Goal: Task Accomplishment & Management: Complete application form

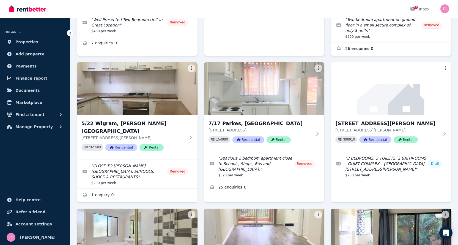
scroll to position [165, 0]
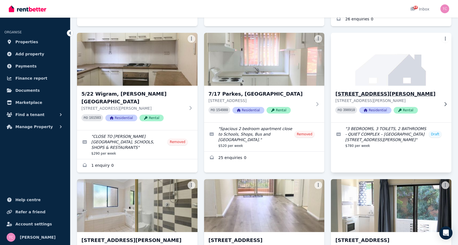
click at [370, 61] on img at bounding box center [391, 59] width 127 height 56
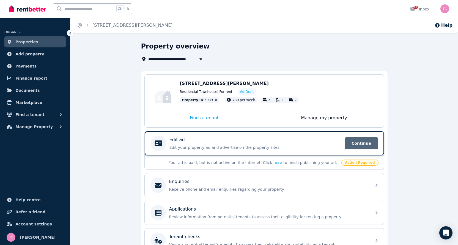
click at [362, 143] on span "Continue" at bounding box center [361, 143] width 33 height 12
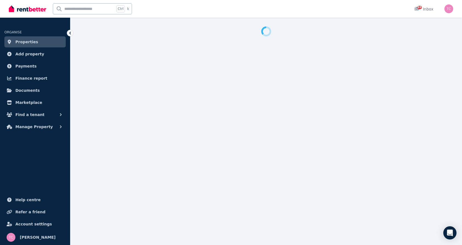
select select "***"
select select "**********"
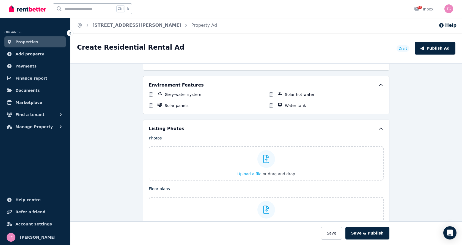
scroll to position [660, 0]
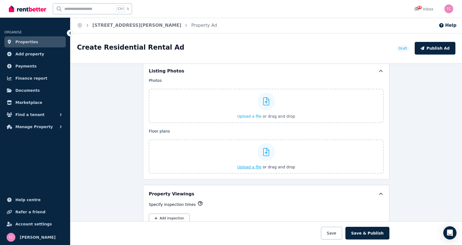
click at [264, 152] on icon at bounding box center [266, 152] width 6 height 8
click at [0, 0] on input "Upload a file or drag and drop" at bounding box center [0, 0] width 0 height 0
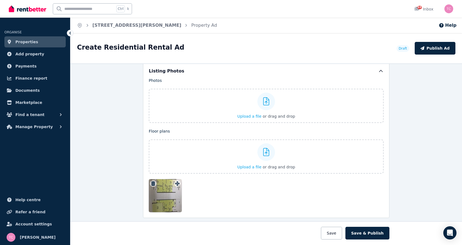
click at [160, 194] on div at bounding box center [165, 195] width 33 height 33
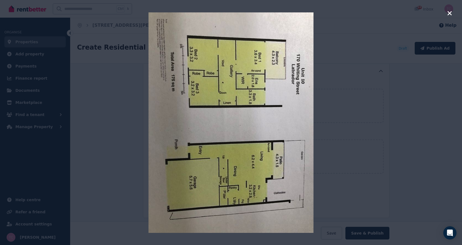
click at [451, 13] on icon "button" at bounding box center [449, 13] width 4 height 4
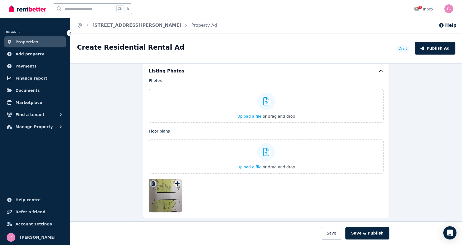
click at [264, 100] on icon at bounding box center [266, 101] width 6 height 8
click at [0, 0] on input "Upload a file or drag and drop" at bounding box center [0, 0] width 0 height 0
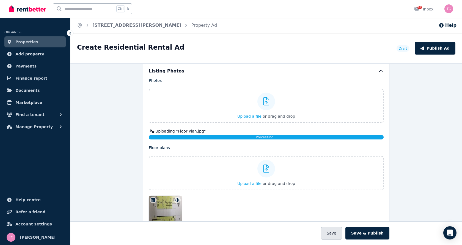
click at [334, 234] on button "Save" at bounding box center [331, 232] width 21 height 13
click at [191, 131] on div "Uploading " Floor Plan.jpg "" at bounding box center [266, 131] width 235 height 6
click at [197, 138] on div "Processing..." at bounding box center [266, 137] width 235 height 4
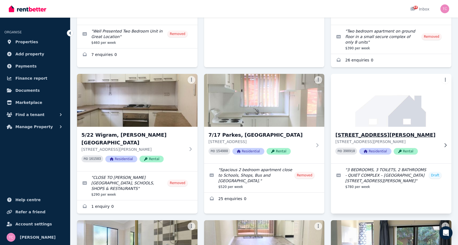
scroll to position [138, 0]
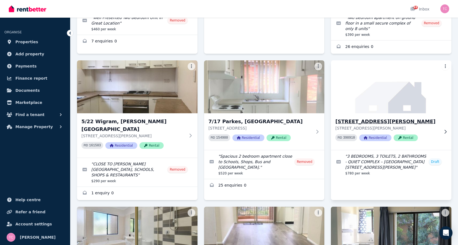
click at [368, 81] on img at bounding box center [391, 87] width 127 height 56
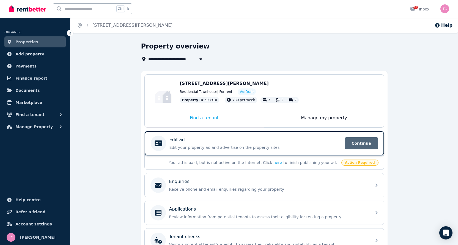
click at [364, 143] on span "Continue" at bounding box center [361, 143] width 33 height 12
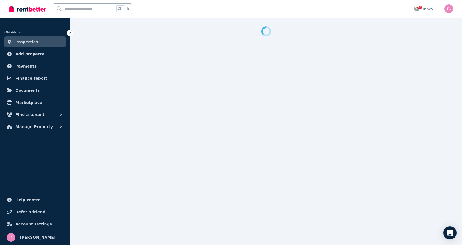
select select "***"
select select "**********"
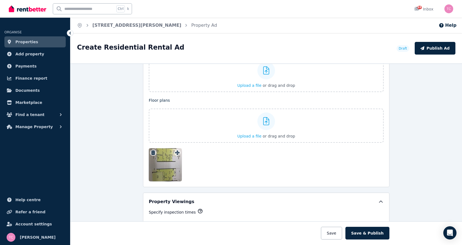
scroll to position [660, 0]
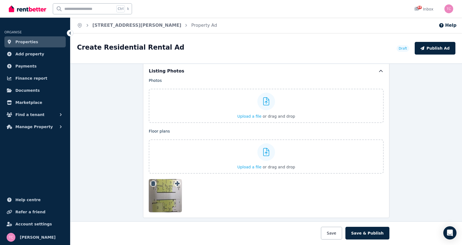
click at [166, 196] on div at bounding box center [165, 195] width 33 height 33
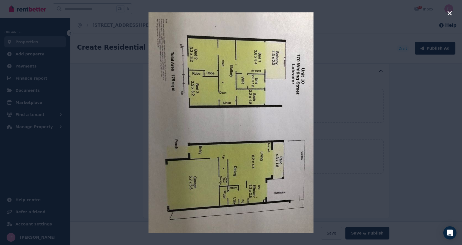
click at [449, 12] on icon "button" at bounding box center [449, 13] width 4 height 4
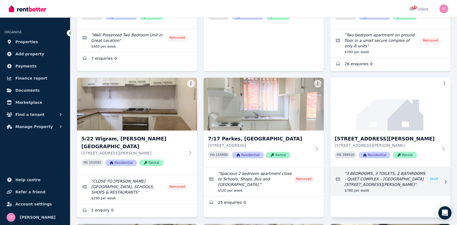
scroll to position [138, 0]
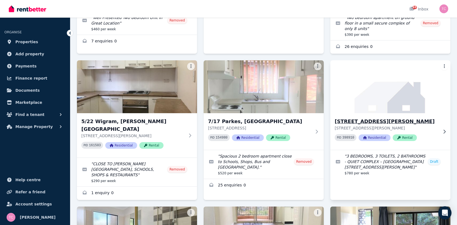
click at [359, 97] on img at bounding box center [391, 87] width 126 height 56
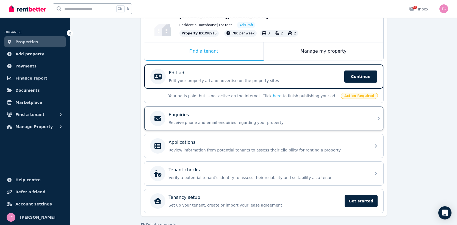
scroll to position [79, 0]
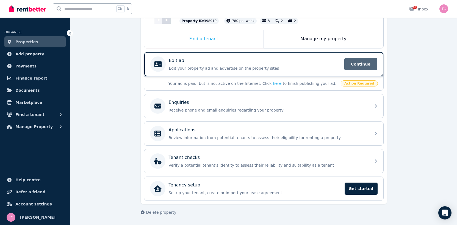
click at [357, 63] on span "Continue" at bounding box center [361, 64] width 33 height 12
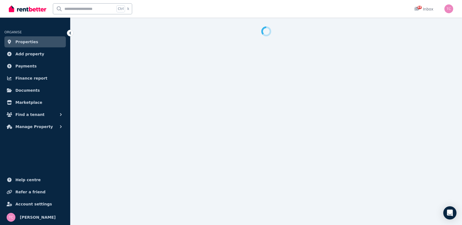
select select "***"
select select "**********"
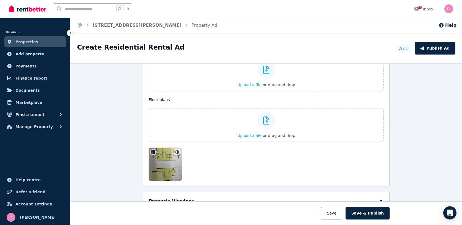
scroll to position [633, 0]
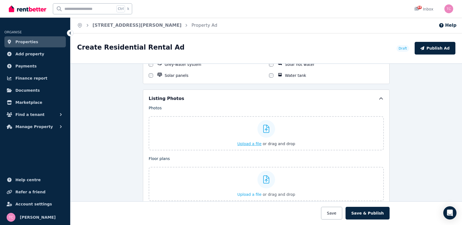
click at [263, 128] on icon at bounding box center [266, 129] width 6 height 8
click at [0, 0] on input "Upload a file or drag and drop" at bounding box center [0, 0] width 0 height 0
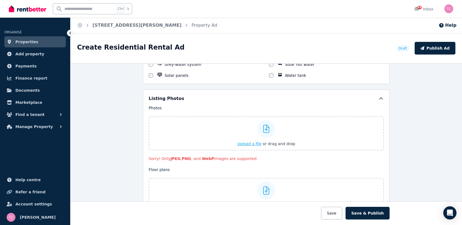
click at [246, 143] on span "Upload a file" at bounding box center [249, 143] width 24 height 4
click at [263, 128] on icon at bounding box center [266, 129] width 6 height 8
click at [0, 0] on input "Upload a file or drag and drop" at bounding box center [0, 0] width 0 height 0
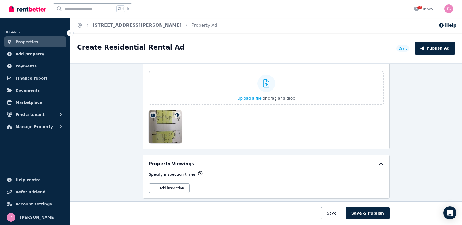
scroll to position [743, 0]
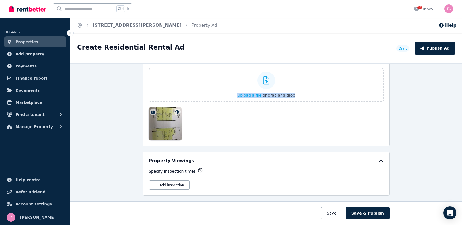
drag, startPoint x: 167, startPoint y: 122, endPoint x: 273, endPoint y: 83, distance: 112.7
click at [273, 83] on div "Floor plans Upload a file or drag and drop To pick up a draggable item, press t…" at bounding box center [266, 99] width 235 height 84
click at [230, 120] on div at bounding box center [266, 123] width 235 height 33
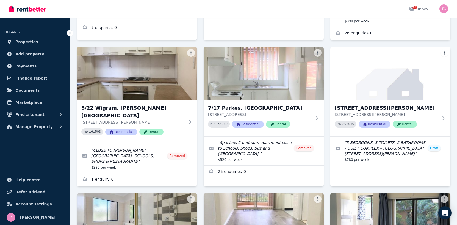
scroll to position [165, 0]
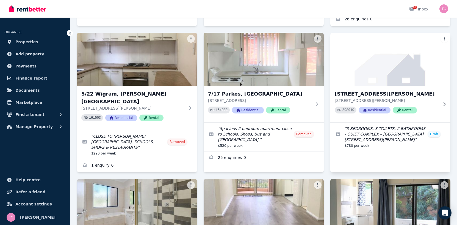
click at [364, 65] on img at bounding box center [391, 59] width 126 height 56
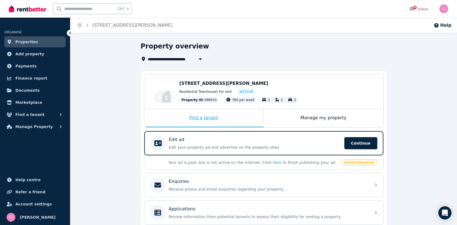
scroll to position [79, 0]
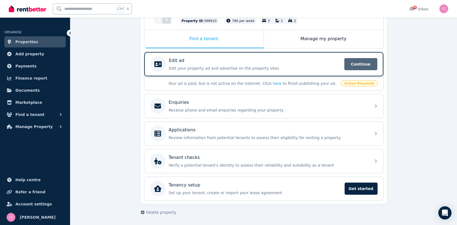
click at [363, 62] on span "Continue" at bounding box center [361, 64] width 33 height 12
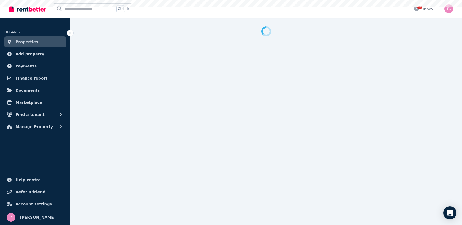
select select "***"
select select "**********"
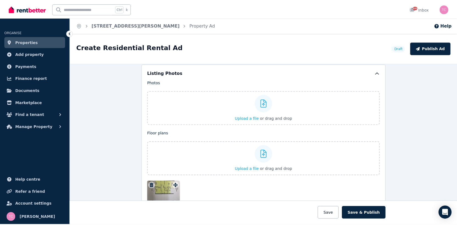
scroll to position [660, 0]
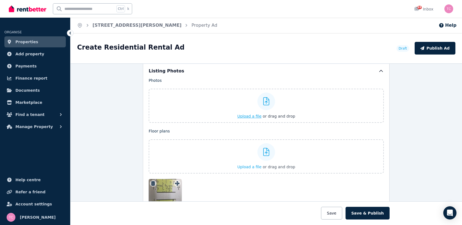
click at [257, 116] on span "Upload a file" at bounding box center [249, 116] width 24 height 4
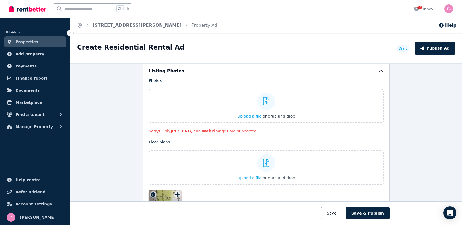
click at [263, 101] on icon at bounding box center [266, 101] width 6 height 8
click at [0, 0] on input "Upload a file or drag and drop" at bounding box center [0, 0] width 0 height 0
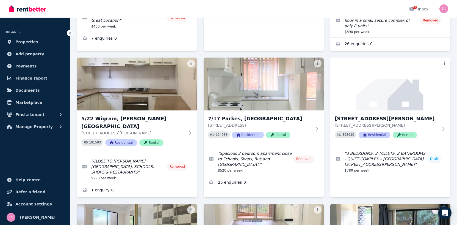
scroll to position [165, 0]
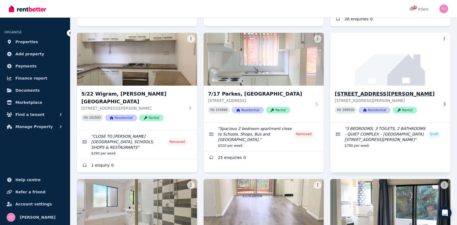
click at [363, 68] on img at bounding box center [391, 59] width 126 height 56
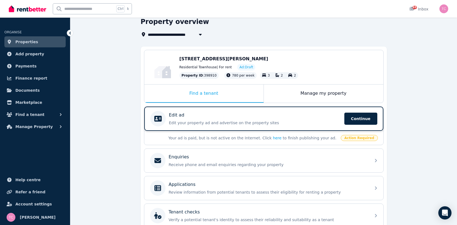
scroll to position [79, 0]
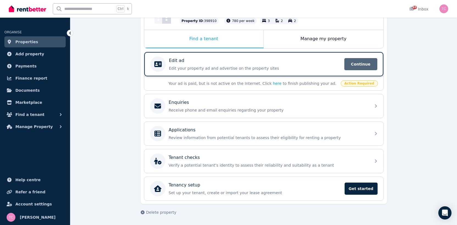
click at [357, 63] on span "Continue" at bounding box center [361, 64] width 33 height 12
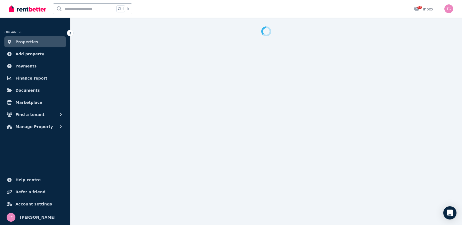
select select "***"
select select "**********"
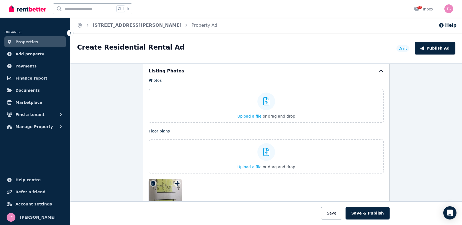
scroll to position [688, 0]
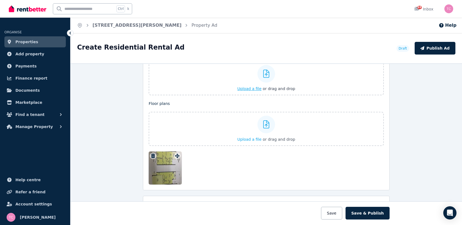
click at [251, 88] on span "Upload a file" at bounding box center [249, 88] width 24 height 4
click at [264, 75] on icon at bounding box center [266, 74] width 6 height 8
click at [0, 0] on input "Upload a file or drag and drop" at bounding box center [0, 0] width 0 height 0
click at [265, 73] on icon at bounding box center [266, 74] width 6 height 8
click at [0, 0] on input "Upload a file or drag and drop" at bounding box center [0, 0] width 0 height 0
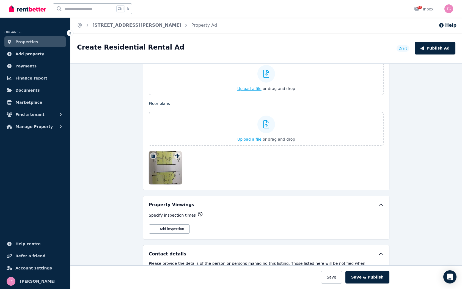
click at [266, 74] on icon at bounding box center [266, 74] width 6 height 8
click at [0, 0] on input "Upload a file or drag and drop" at bounding box center [0, 0] width 0 height 0
click at [80, 120] on div "**********" at bounding box center [266, 176] width 392 height 226
click at [98, 218] on div "**********" at bounding box center [266, 176] width 392 height 226
click at [266, 76] on icon at bounding box center [266, 74] width 6 height 8
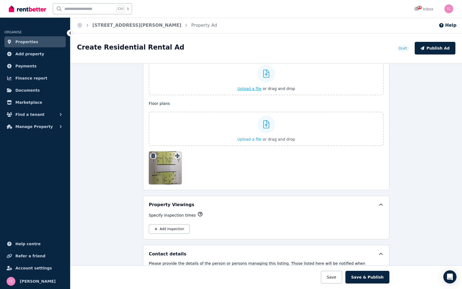
click at [0, 0] on input "Upload a file or drag and drop" at bounding box center [0, 0] width 0 height 0
